Goal: Go to known website: Access a specific website the user already knows

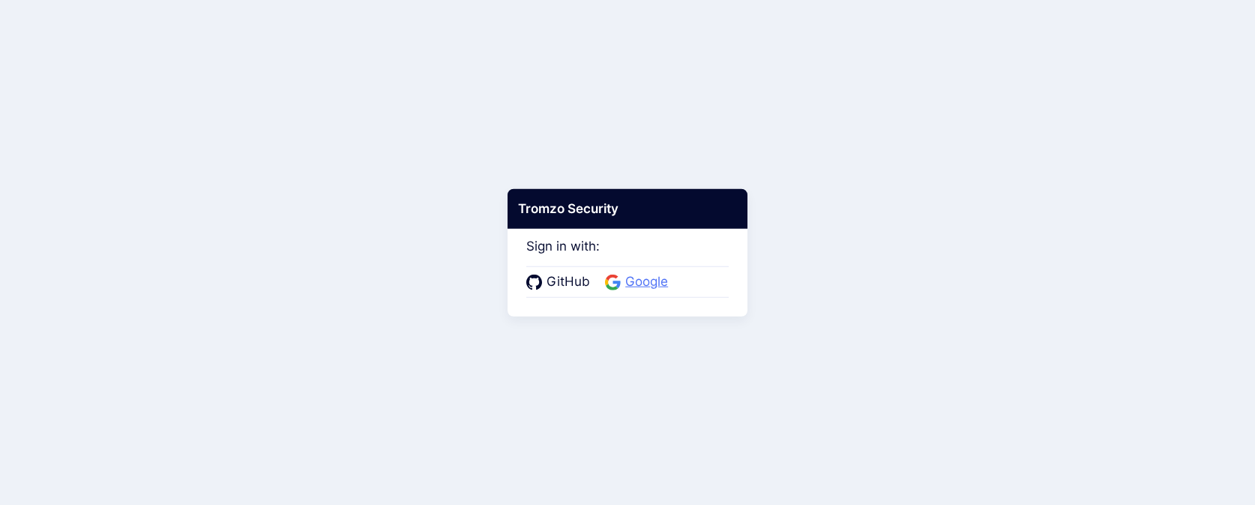
click at [629, 283] on span "Google" at bounding box center [647, 281] width 52 height 19
